Goal: Find contact information: Find contact information

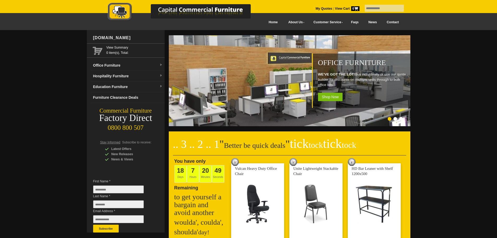
click at [399, 19] on link "Contact" at bounding box center [393, 22] width 22 height 12
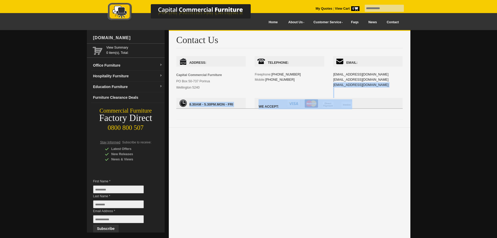
drag, startPoint x: 362, startPoint y: 86, endPoint x: 333, endPoint y: 83, distance: 28.6
click at [333, 83] on div "Address: Capital Commercial Furniture PO Box 50-737 Porirua Wellington 5240 Tel…" at bounding box center [289, 85] width 227 height 58
click at [371, 87] on div "Email: admin@ccfnz.co.nz info@ccfnz.co.nz sales@ccfnz.co.nz" at bounding box center [367, 77] width 69 height 42
drag, startPoint x: 333, startPoint y: 85, endPoint x: 359, endPoint y: 87, distance: 25.9
click at [359, 87] on div "Address: Capital Commercial Furniture PO Box 50-737 Porirua Wellington 5240 Tel…" at bounding box center [289, 85] width 227 height 58
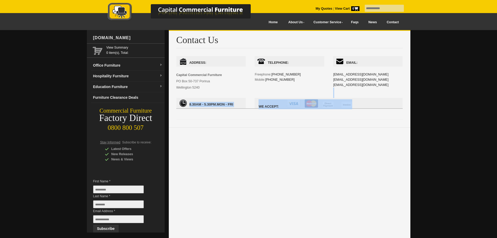
drag, startPoint x: 383, startPoint y: 93, endPoint x: 374, endPoint y: 89, distance: 9.9
click at [382, 92] on div "Email: admin@ccfnz.co.nz info@ccfnz.co.nz sales@ccfnz.co.nz" at bounding box center [367, 77] width 69 height 42
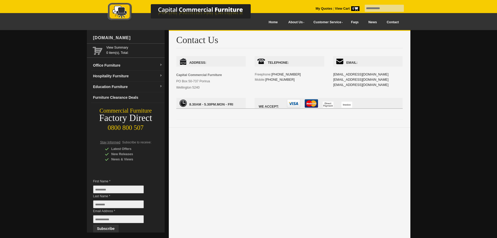
click at [369, 85] on div "Email: admin@ccfnz.co.nz info@ccfnz.co.nz sales@ccfnz.co.nz" at bounding box center [367, 77] width 69 height 42
drag, startPoint x: 367, startPoint y: 85, endPoint x: 335, endPoint y: 85, distance: 31.9
click at [334, 85] on div "Email: admin@ccfnz.co.nz info@ccfnz.co.nz sales@ccfnz.co.nz" at bounding box center [367, 77] width 69 height 42
copy link "sales@ccfnz.co.nz"
click at [108, 73] on link "Hospitality Furniture" at bounding box center [128, 76] width 74 height 11
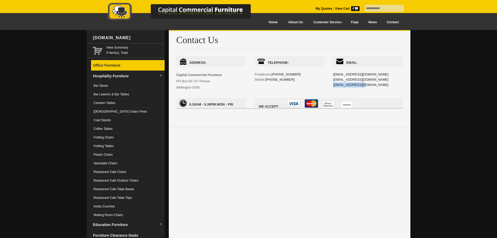
click at [109, 65] on link "Office Furniture" at bounding box center [128, 65] width 74 height 11
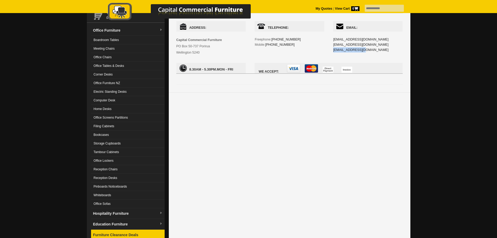
scroll to position [131, 0]
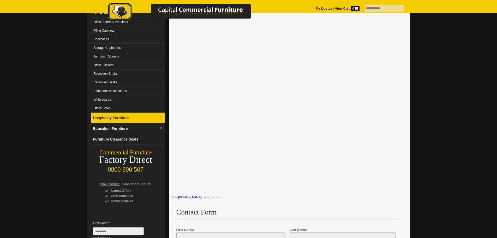
click at [123, 122] on link "Hospitality Furniture" at bounding box center [128, 118] width 74 height 11
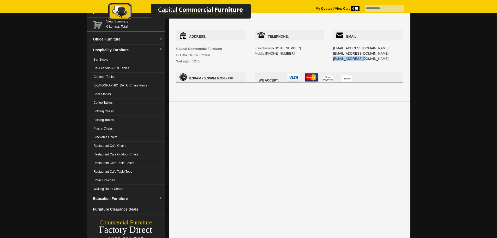
scroll to position [0, 0]
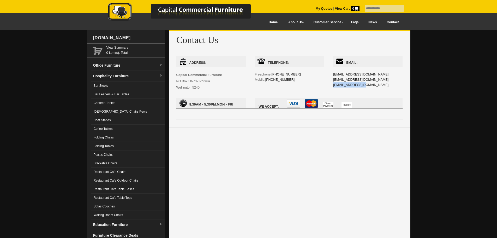
click at [181, 7] on img at bounding box center [184, 12] width 183 height 19
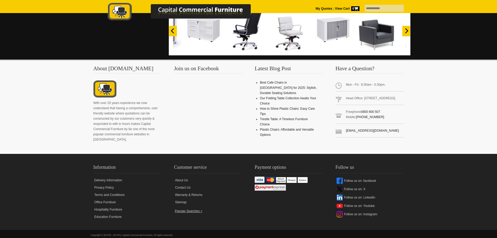
scroll to position [471, 0]
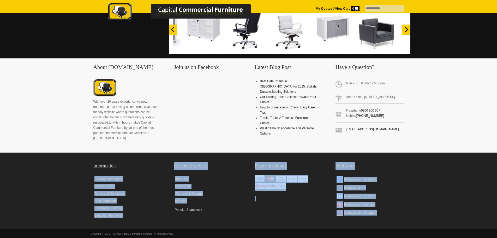
drag, startPoint x: 243, startPoint y: 210, endPoint x: 82, endPoint y: 167, distance: 167.3
click at [82, 167] on div "Information Delivery Information Privacy Policy Terms and Conditions Office Fur…" at bounding box center [248, 191] width 489 height 68
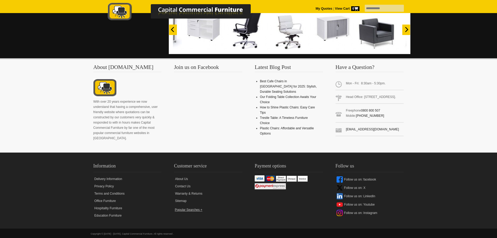
click at [44, 160] on div "Information Delivery Information Privacy Policy Terms and Conditions Office Fur…" at bounding box center [248, 191] width 489 height 68
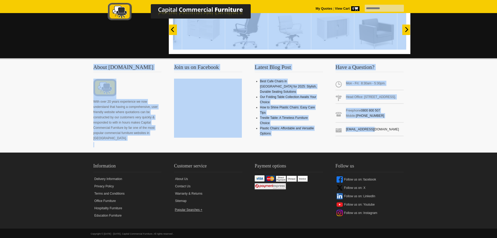
drag, startPoint x: 431, startPoint y: 135, endPoint x: -53, endPoint y: 49, distance: 490.8
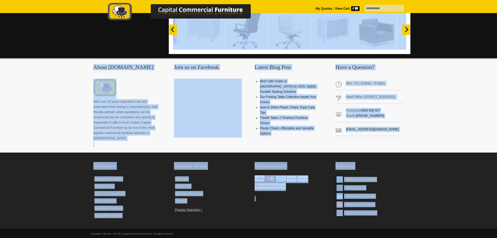
drag, startPoint x: 66, startPoint y: 30, endPoint x: 444, endPoint y: 218, distance: 422.5
click at [437, 213] on div "Information Delivery Information Privacy Policy Terms and Conditions Office Fur…" at bounding box center [248, 191] width 489 height 68
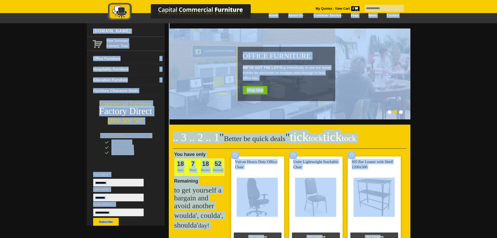
scroll to position [0, 0]
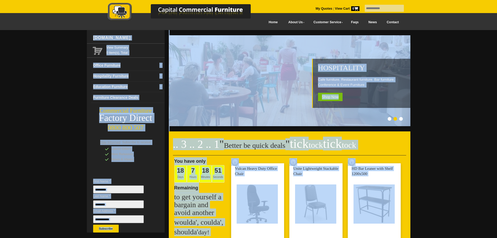
drag, startPoint x: 439, startPoint y: 217, endPoint x: 80, endPoint y: 32, distance: 403.6
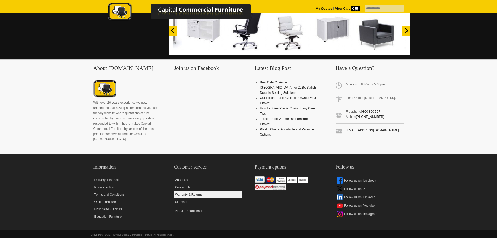
scroll to position [471, 0]
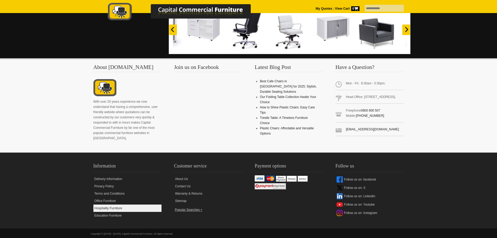
click at [114, 204] on link "Hospitality Furniture" at bounding box center [127, 207] width 68 height 7
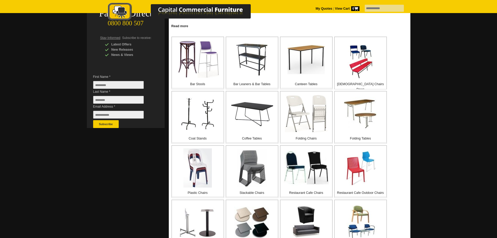
scroll to position [131, 0]
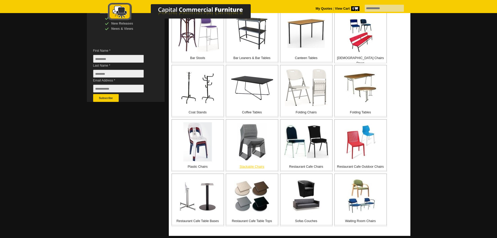
click at [251, 150] on img at bounding box center [252, 142] width 30 height 38
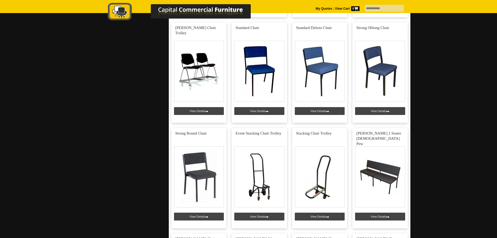
scroll to position [1540, 0]
